Goal: Information Seeking & Learning: Learn about a topic

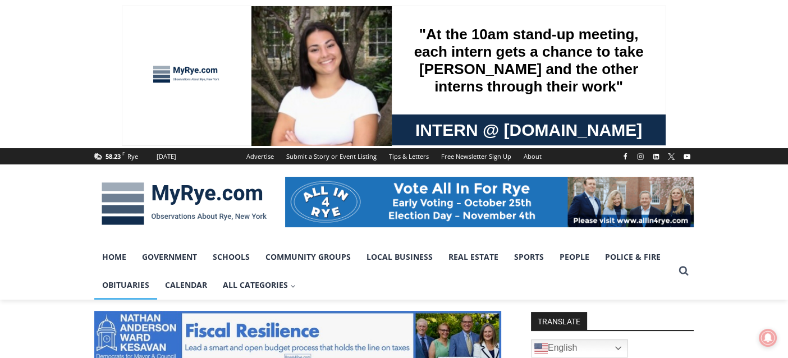
click at [125, 283] on link "Obituaries" at bounding box center [125, 285] width 63 height 28
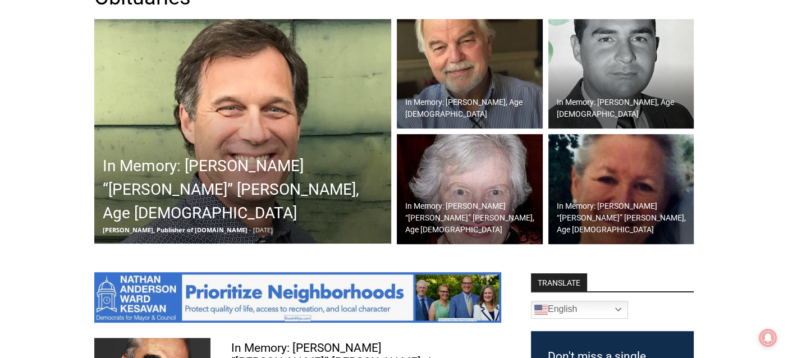
scroll to position [393, 0]
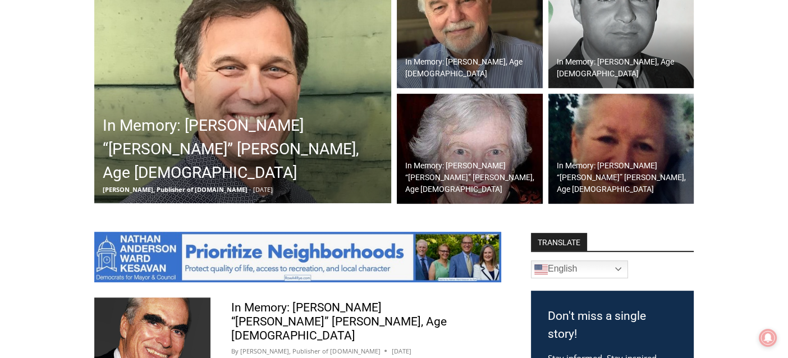
click at [240, 95] on img at bounding box center [242, 91] width 297 height 225
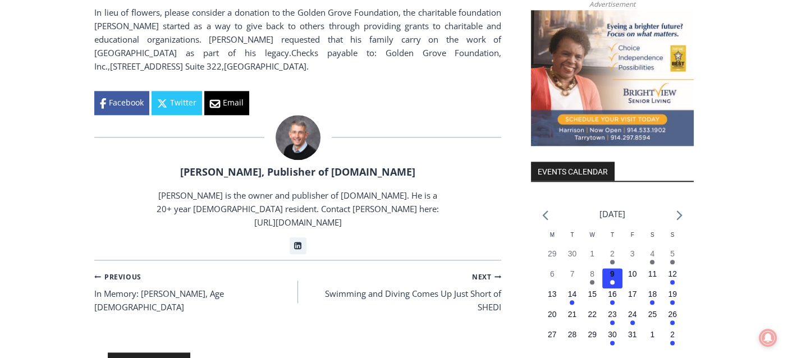
scroll to position [1348, 0]
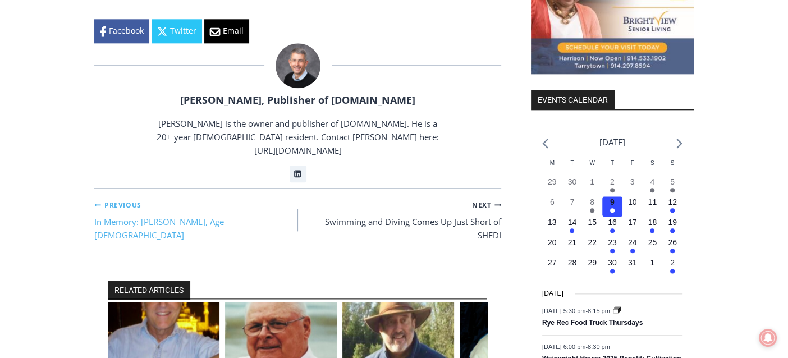
click at [187, 198] on link "Previous Previous In Memory: [PERSON_NAME], Age [DEMOGRAPHIC_DATA]" at bounding box center [196, 220] width 204 height 45
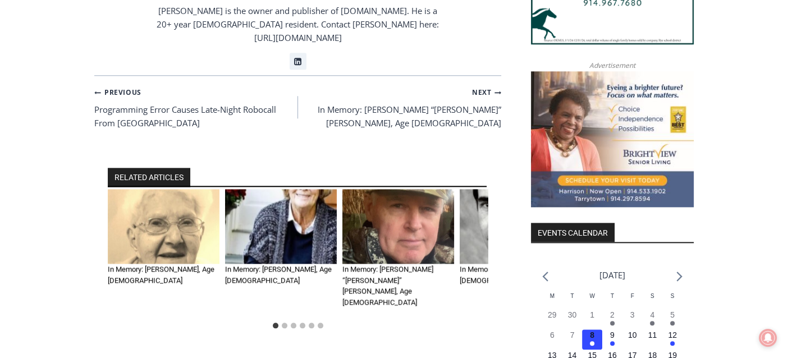
scroll to position [1235, 0]
